Goal: Information Seeking & Learning: Learn about a topic

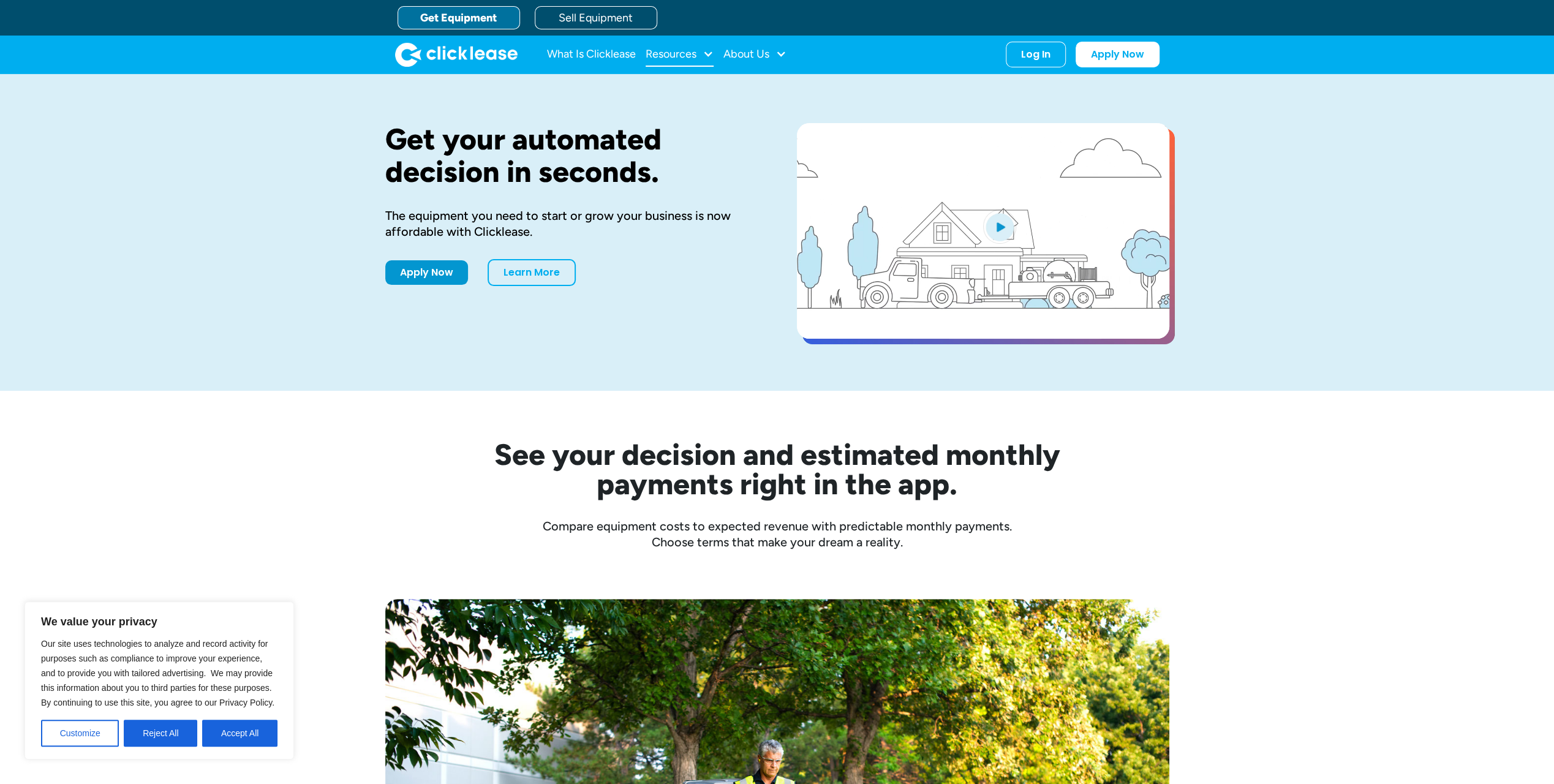
click at [667, 54] on div "Resources" at bounding box center [671, 54] width 51 height 0
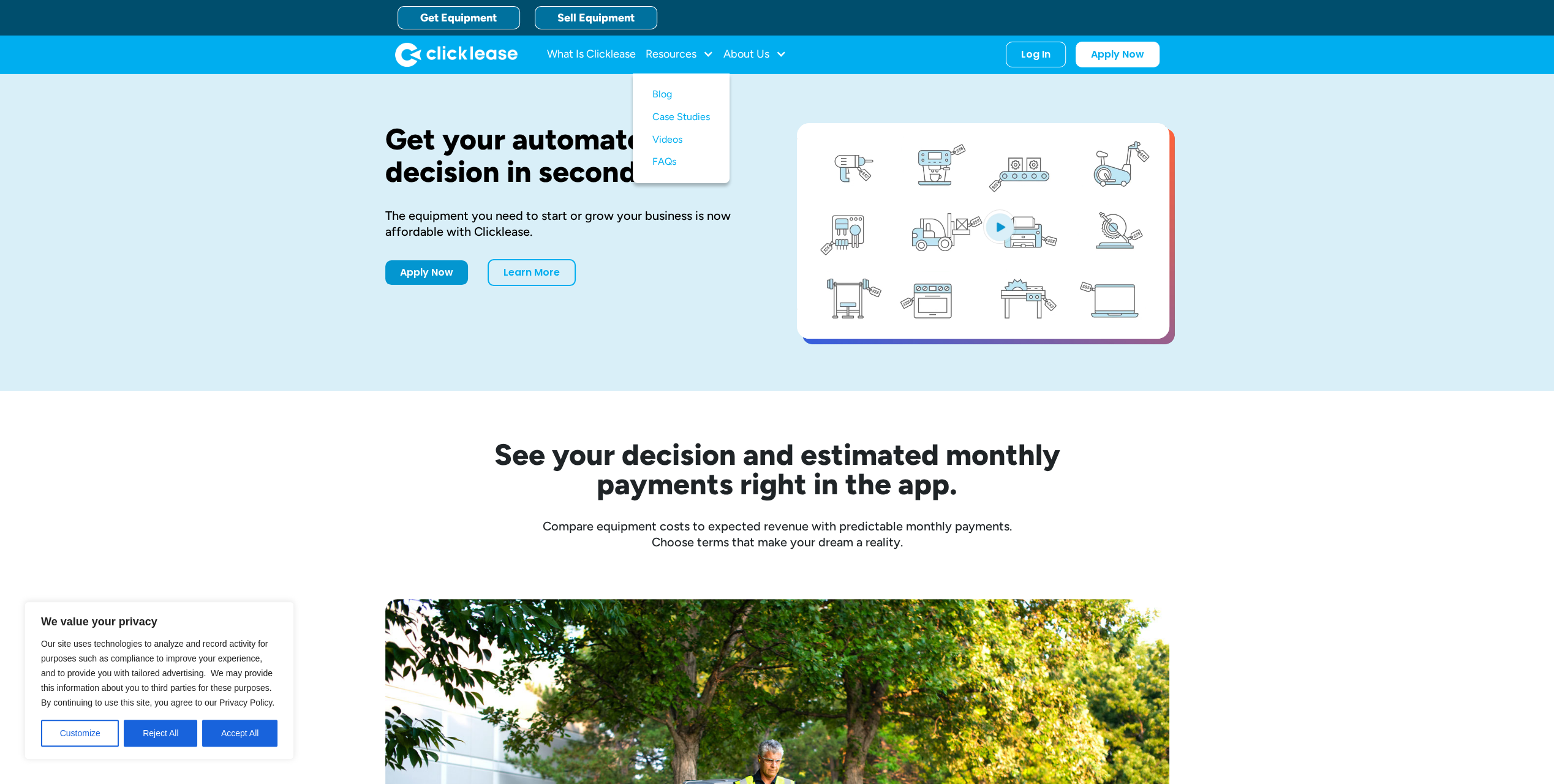
click at [584, 16] on link "Sell Equipment" at bounding box center [596, 18] width 122 height 23
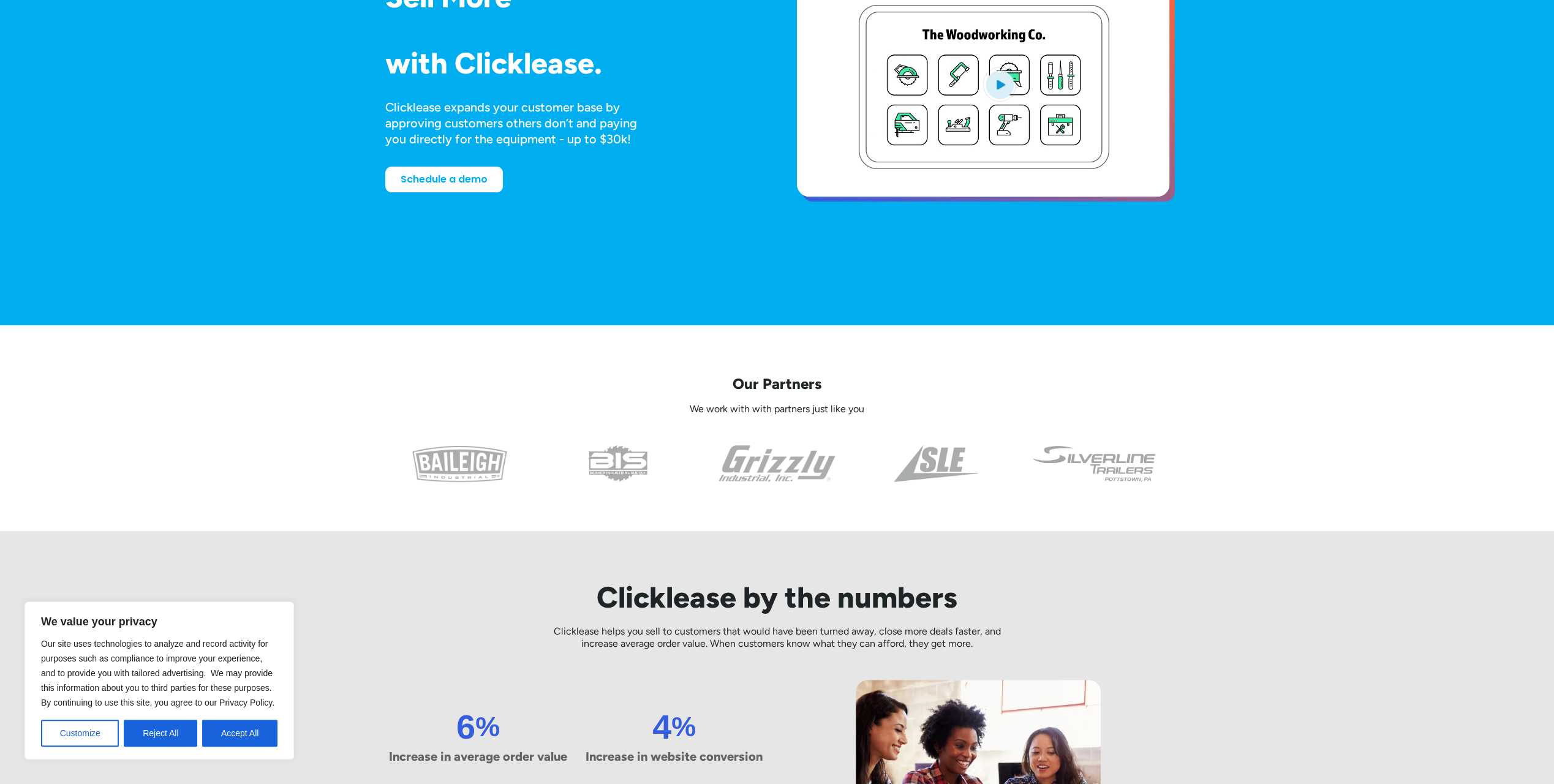
scroll to position [245, 0]
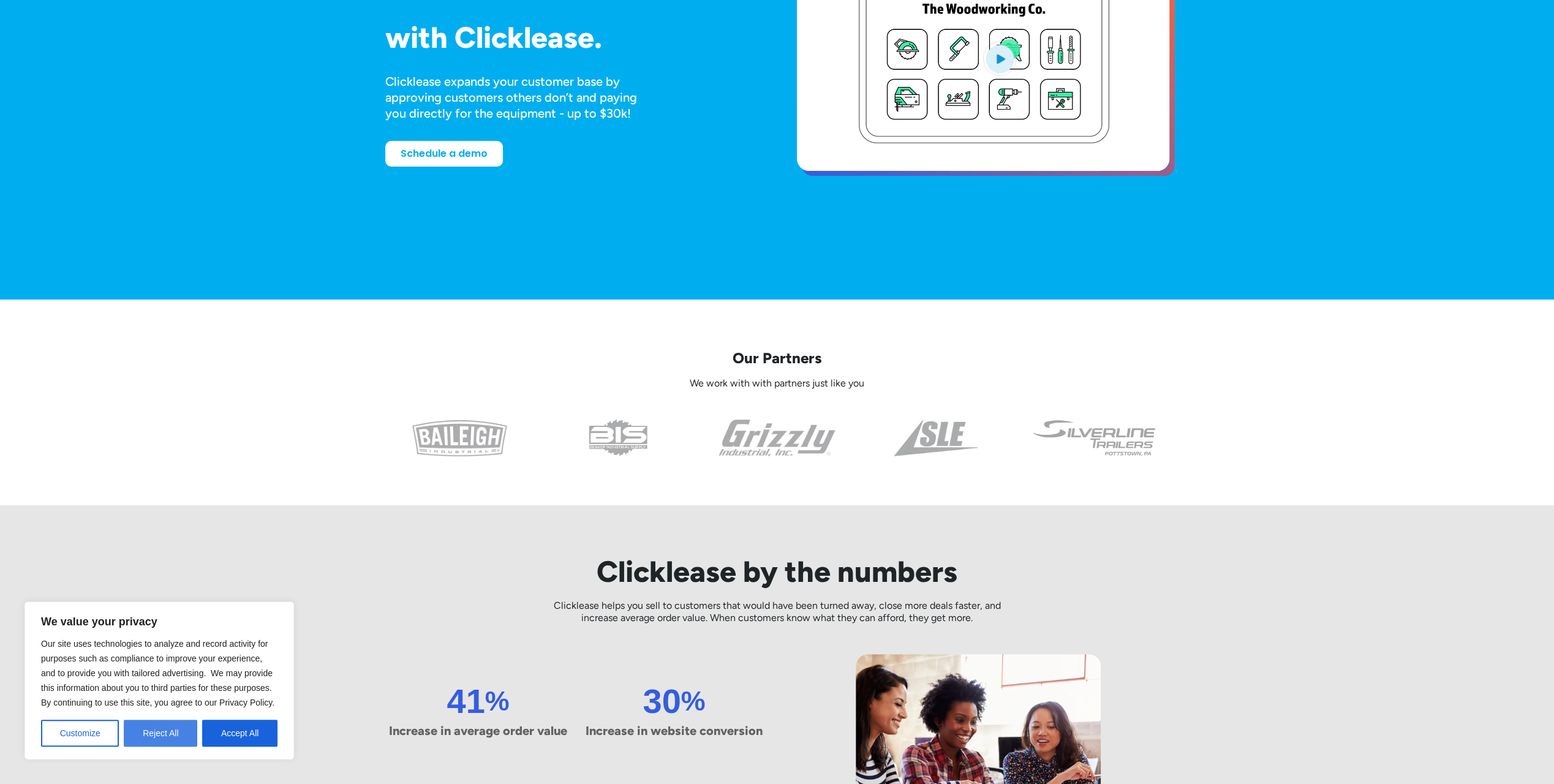
click at [150, 731] on button "Reject All" at bounding box center [160, 733] width 74 height 27
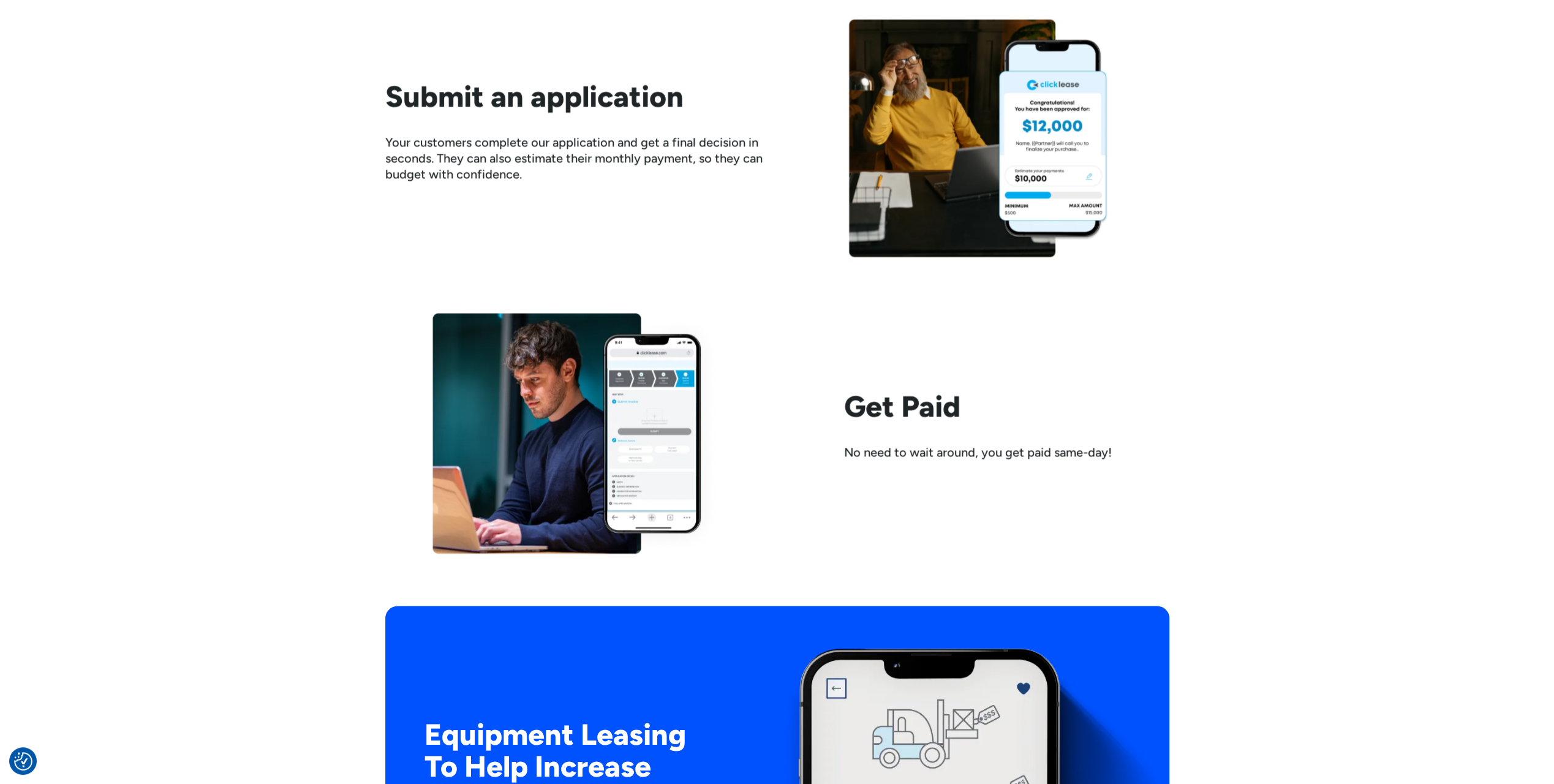
scroll to position [1837, 0]
